Goal: Find specific page/section: Find specific page/section

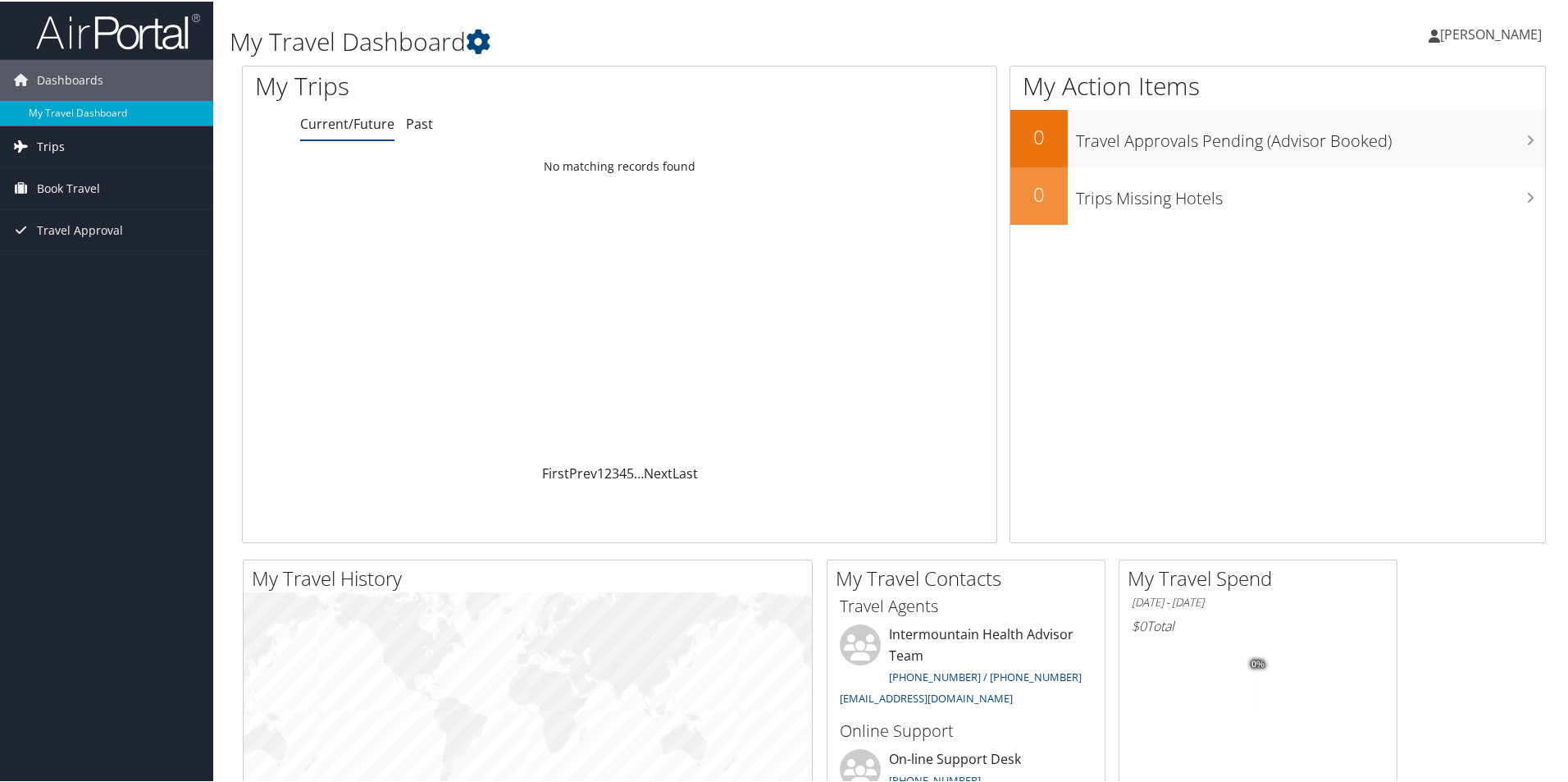
click at [82, 145] on link "Trips" at bounding box center [106, 146] width 214 height 41
click at [83, 255] on span "Book Travel" at bounding box center [68, 260] width 63 height 41
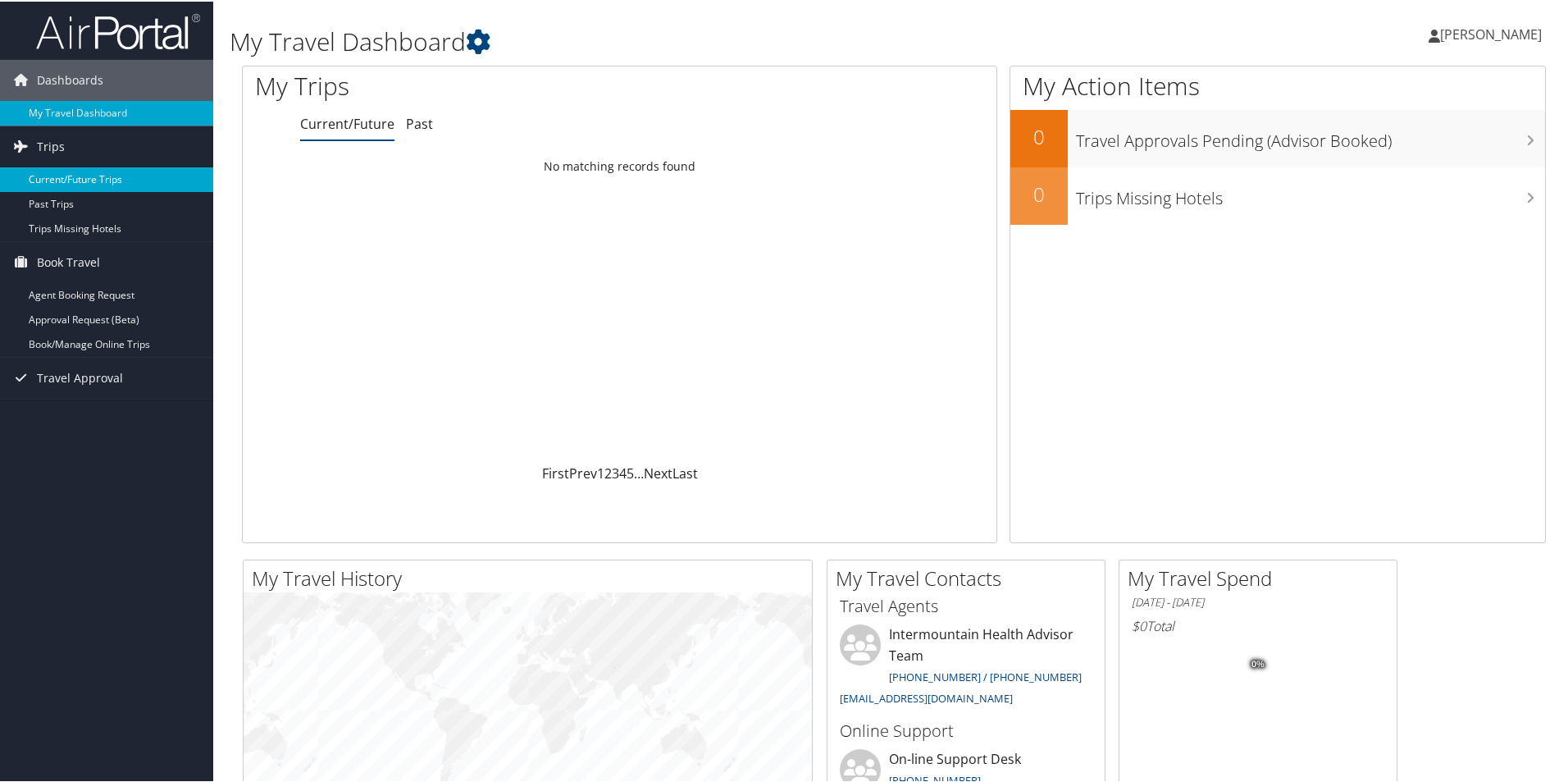
click at [100, 190] on link "Current/Future Trips" at bounding box center [106, 178] width 214 height 25
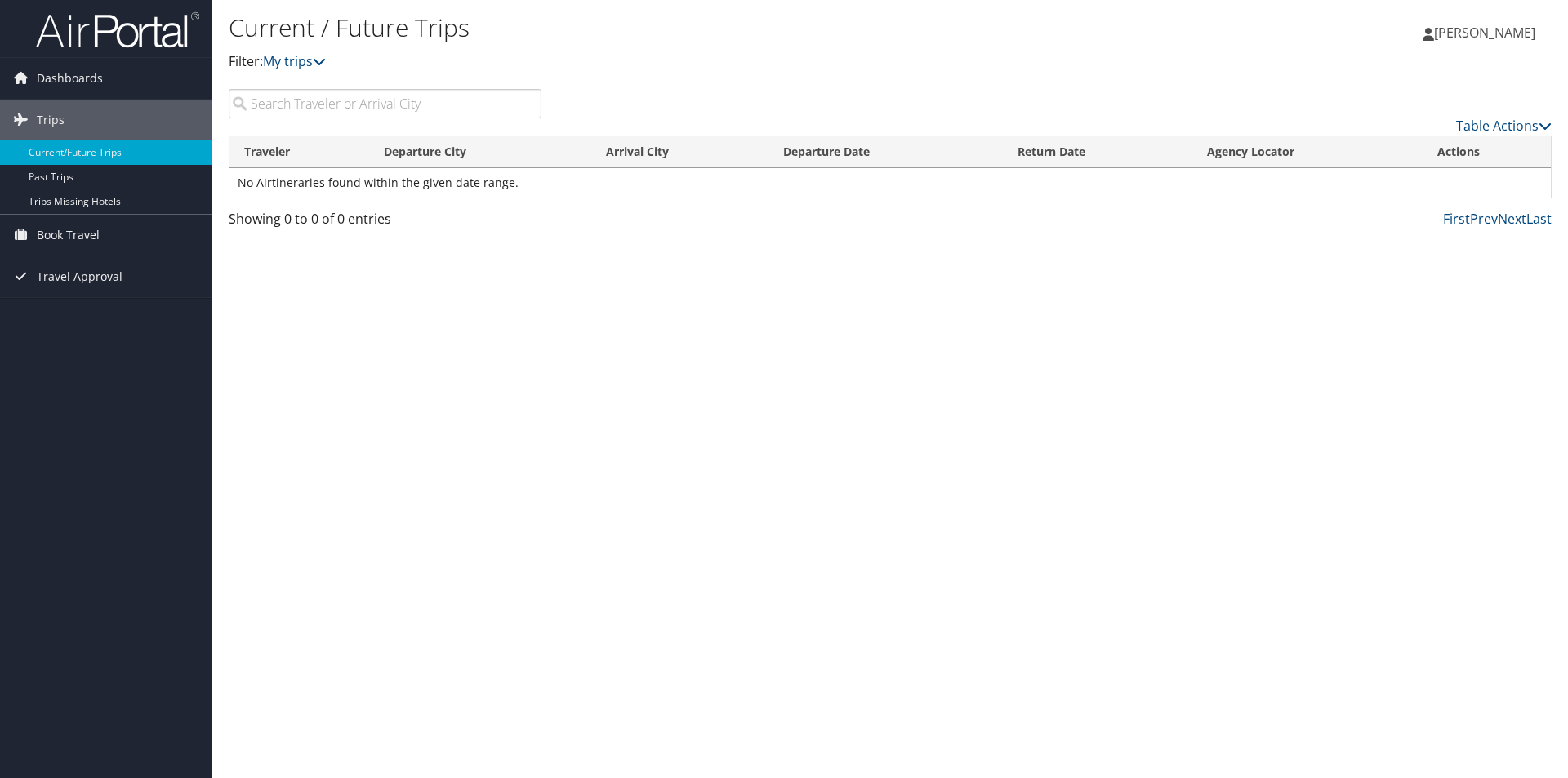
click at [327, 101] on input "search" at bounding box center [385, 103] width 313 height 30
type input "nashville"
click at [73, 231] on span "Book Travel" at bounding box center [68, 235] width 63 height 41
click at [80, 320] on link "Book/Manage Online Trips" at bounding box center [106, 317] width 213 height 25
